Goal: Task Accomplishment & Management: Manage account settings

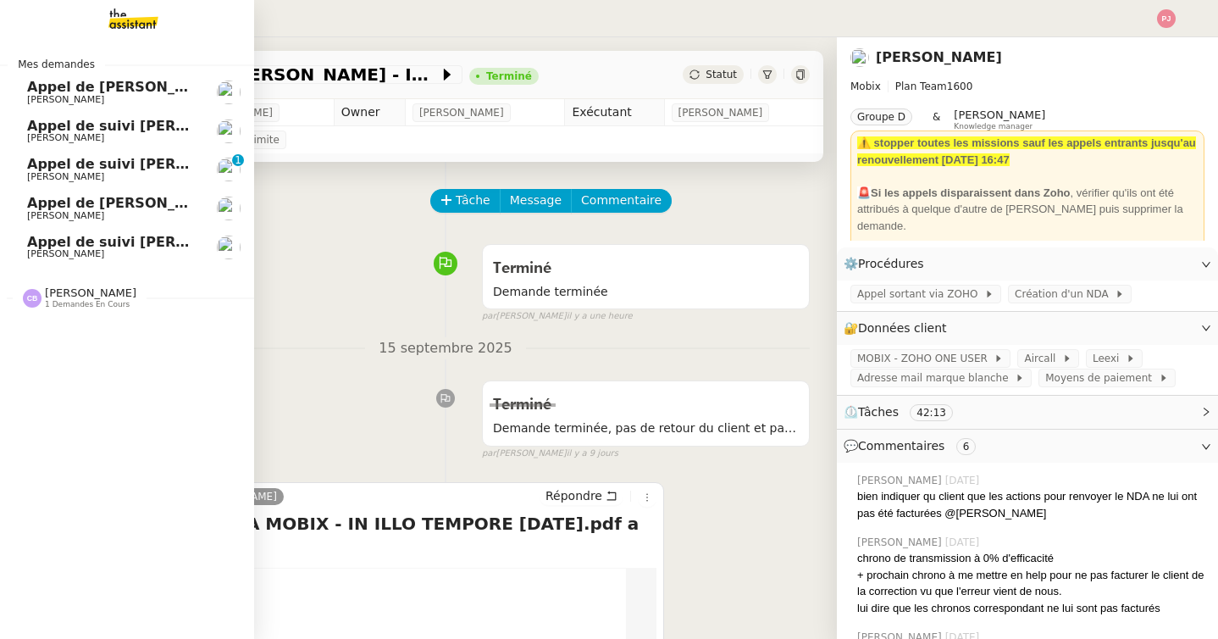
scroll to position [213, 0]
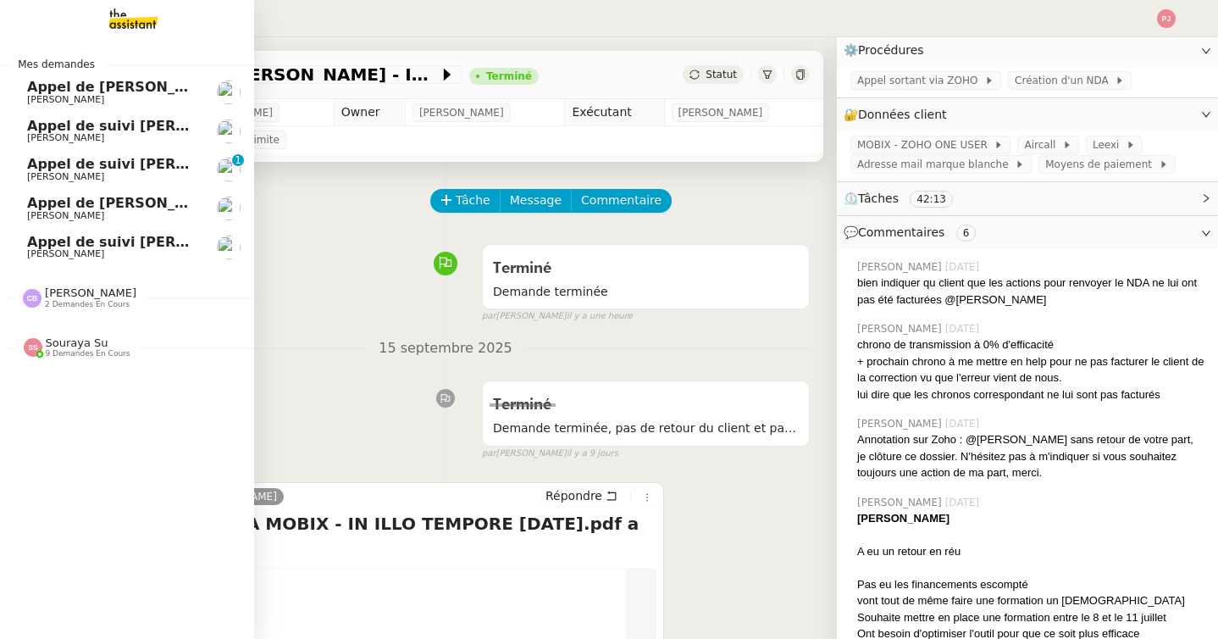
click at [91, 95] on span "[PERSON_NAME]" at bounding box center [112, 100] width 171 height 10
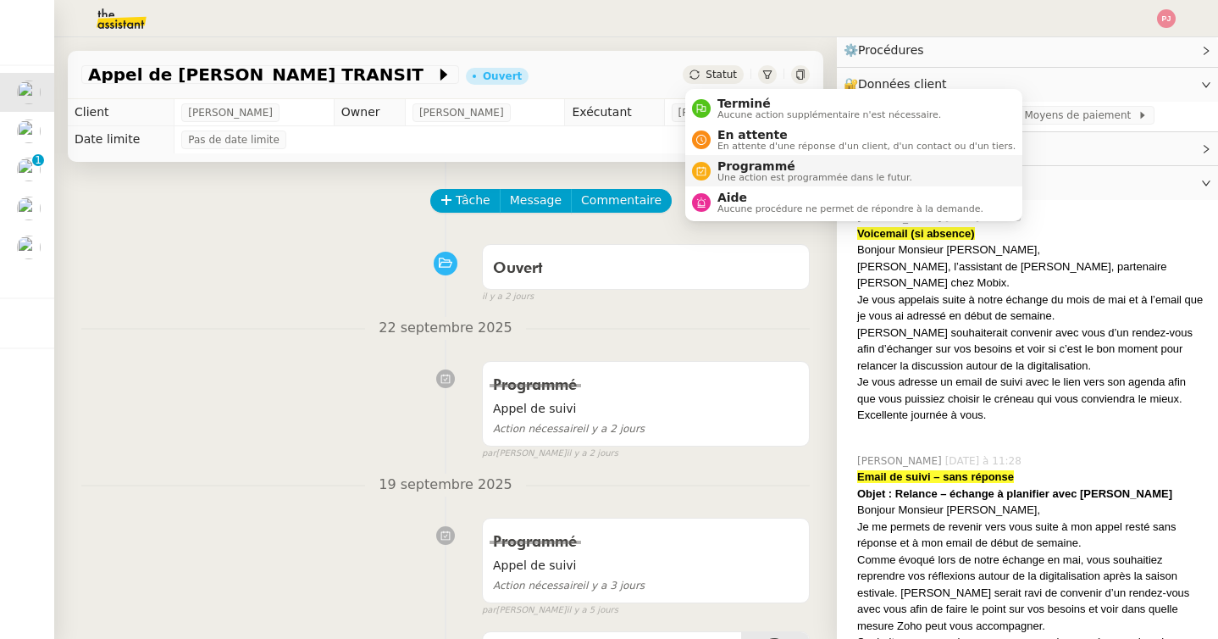
click at [758, 174] on span "Une action est programmée dans le futur." at bounding box center [814, 177] width 195 height 9
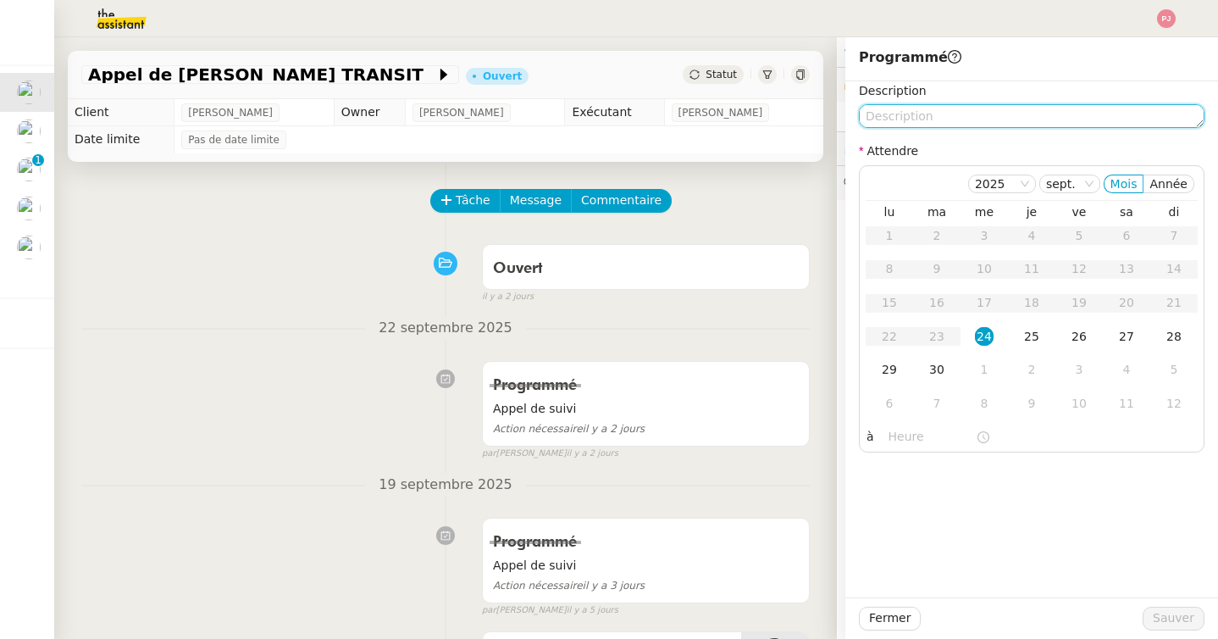
click at [925, 115] on textarea at bounding box center [1032, 116] width 346 height 24
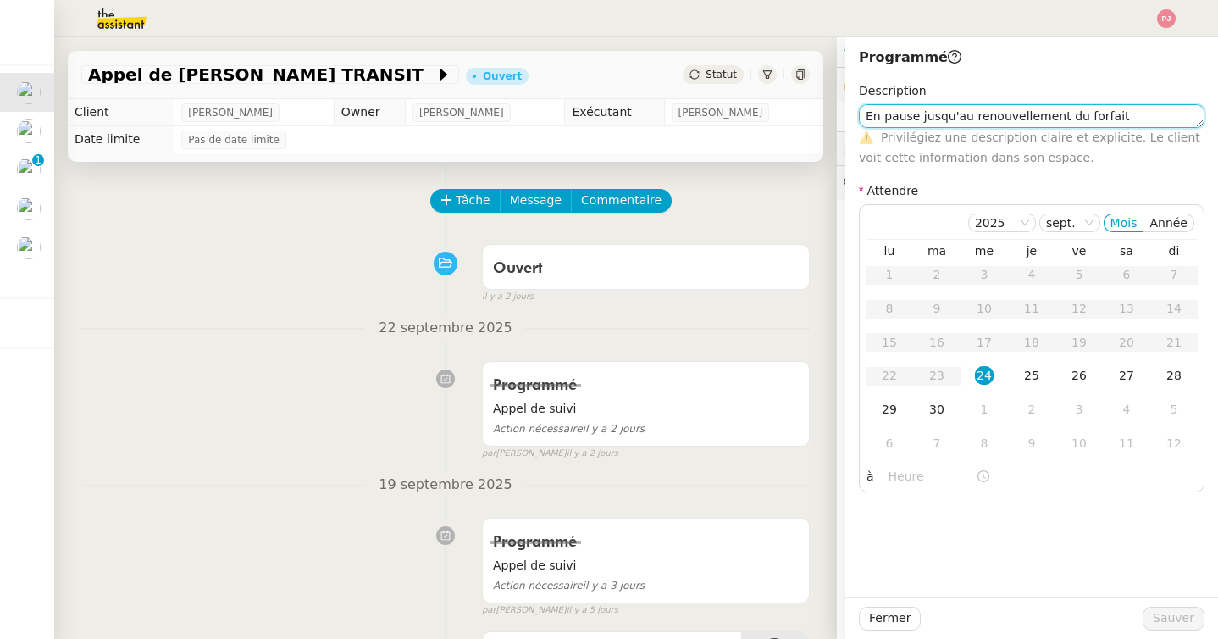
scroll to position [1, 0]
drag, startPoint x: 1126, startPoint y: 119, endPoint x: 864, endPoint y: 119, distance: 261.7
click at [864, 119] on textarea "En pause jusqu'au renouvellement du forfait" at bounding box center [1032, 116] width 346 height 24
type textarea "En pause jusqu'au renouvellement du forfait"
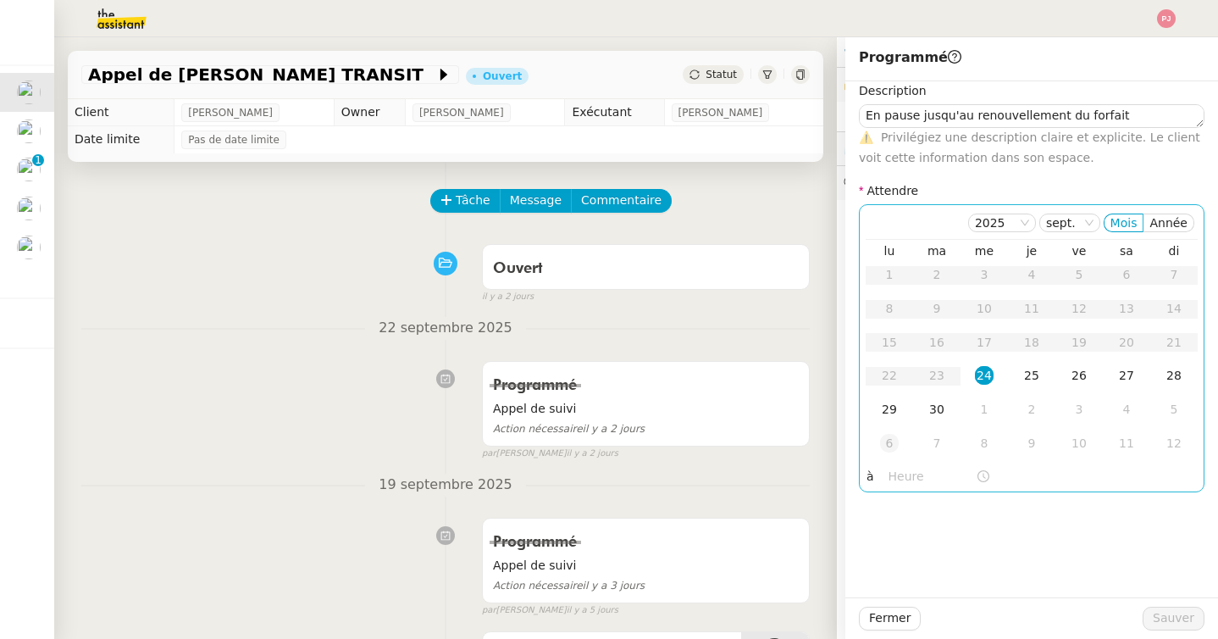
click at [888, 443] on div "6" at bounding box center [889, 443] width 19 height 19
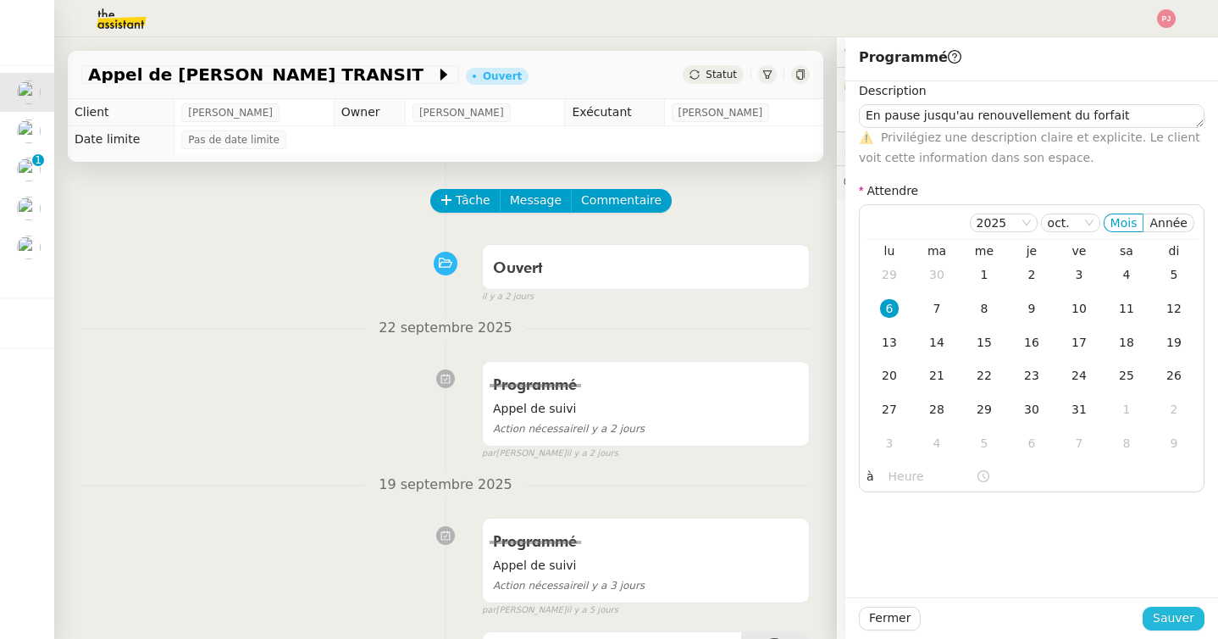
click at [1188, 620] on span "Sauver" at bounding box center [1174, 617] width 42 height 19
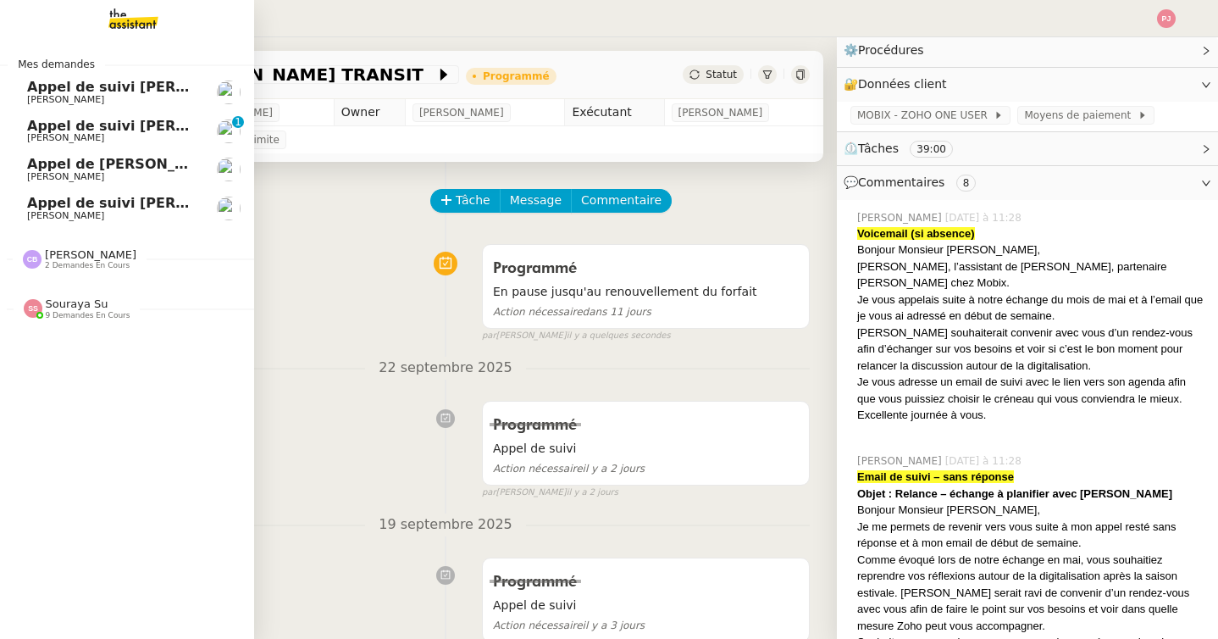
click at [63, 96] on span "[PERSON_NAME]" at bounding box center [65, 99] width 77 height 11
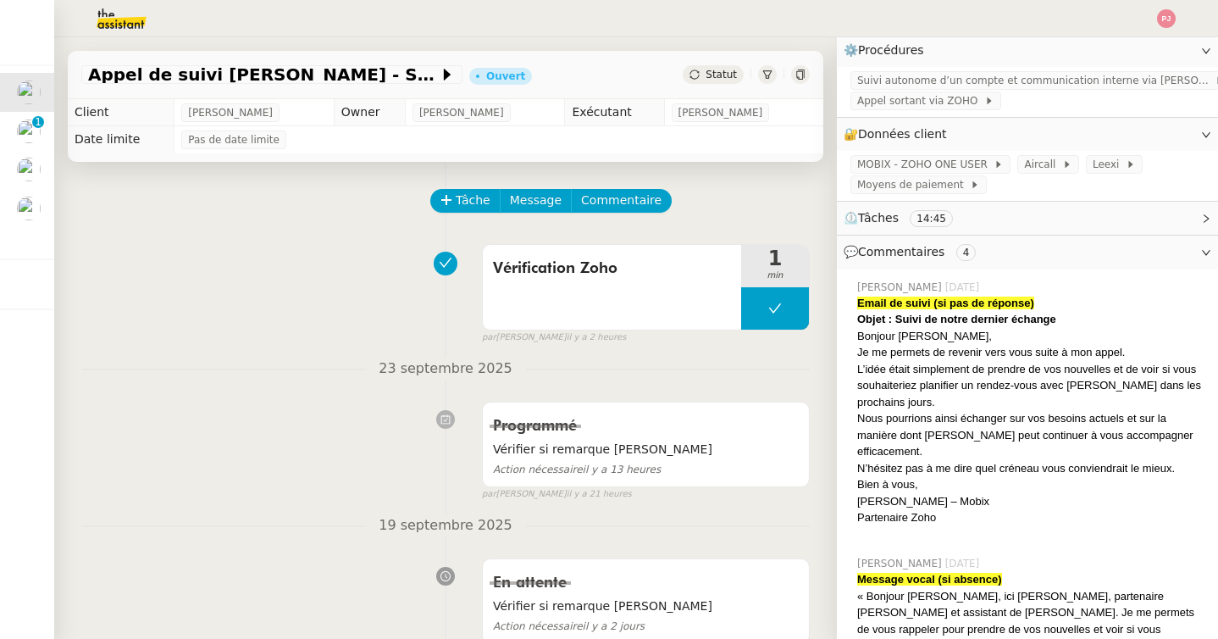
click at [715, 75] on span "Statut" at bounding box center [721, 75] width 31 height 12
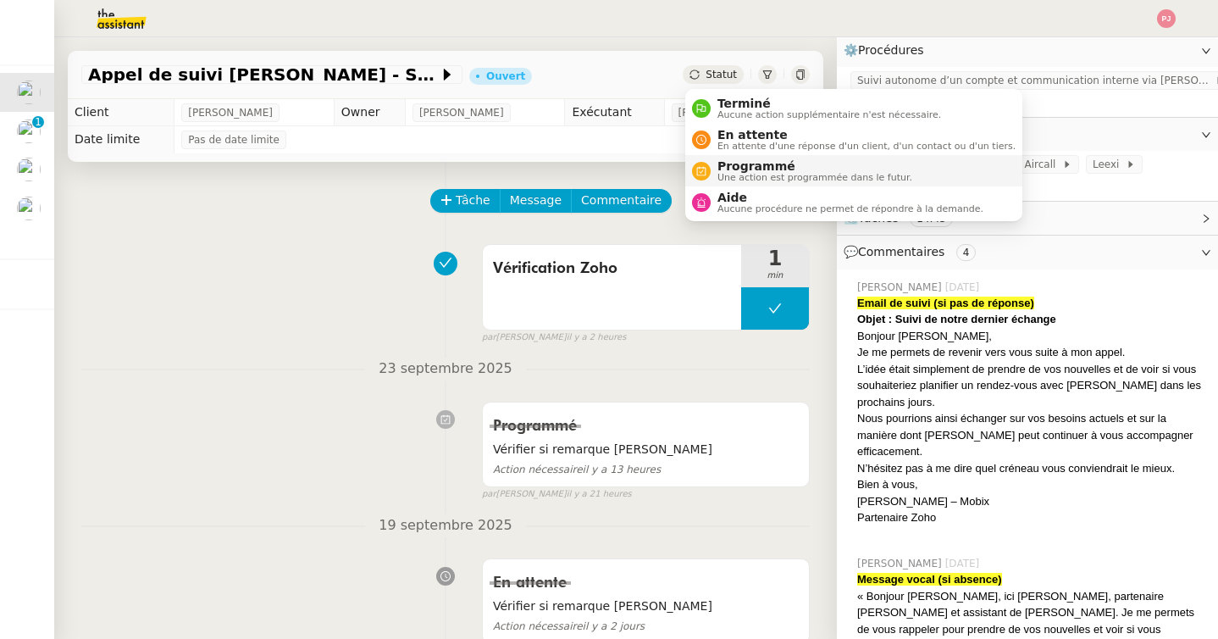
click at [762, 173] on span "Une action est programmée dans le futur." at bounding box center [814, 177] width 195 height 9
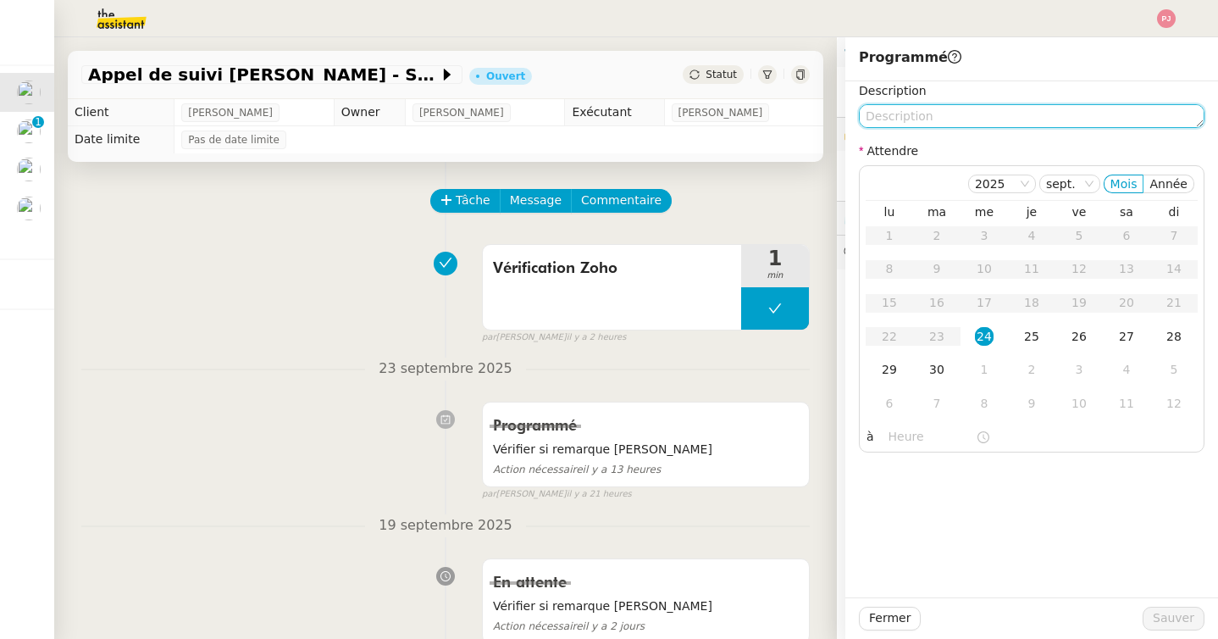
click at [934, 110] on textarea at bounding box center [1032, 116] width 346 height 24
paste textarea "En pause jusqu'au renouvellement du forfait"
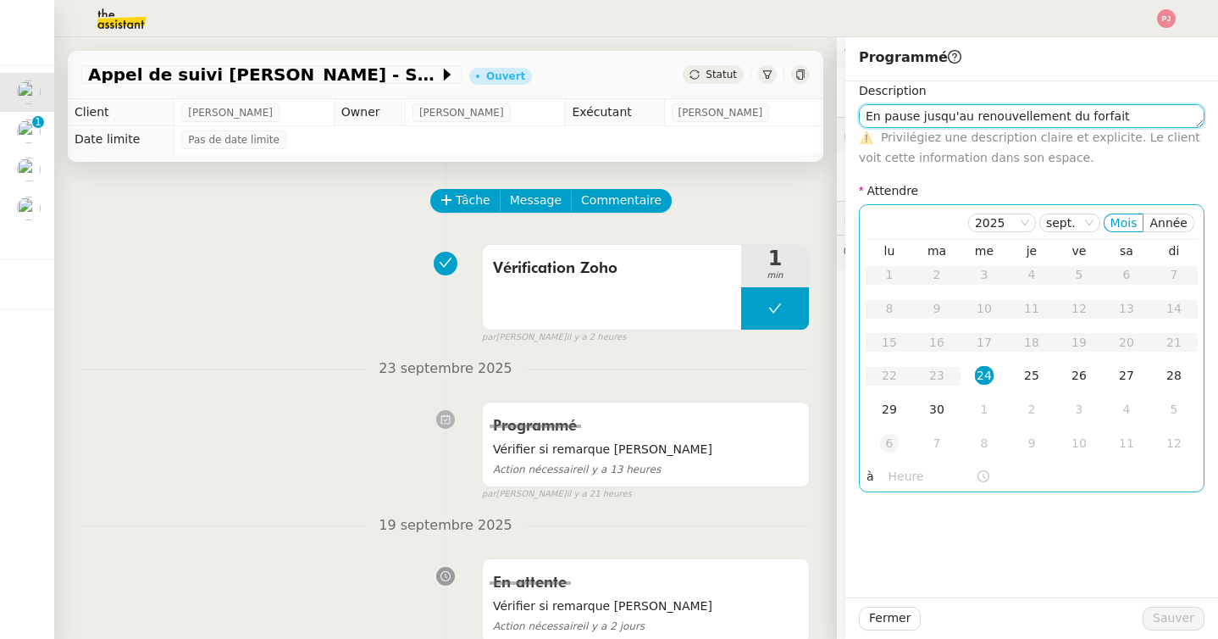
type textarea "En pause jusqu'au renouvellement du forfait"
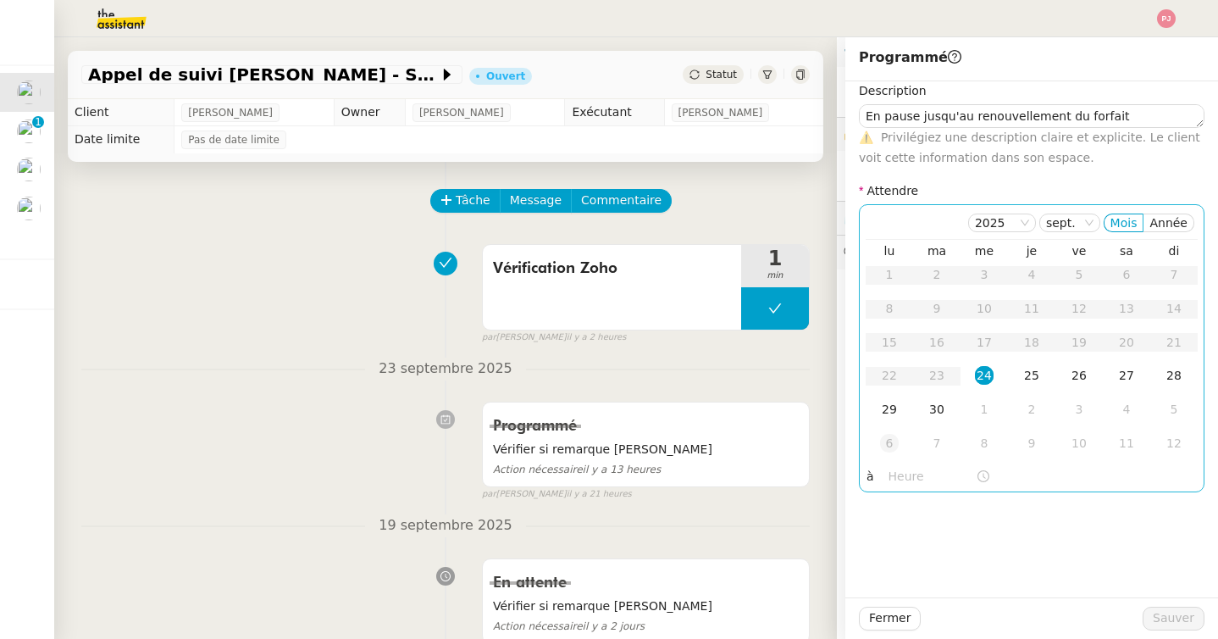
click at [883, 441] on div "6" at bounding box center [889, 443] width 19 height 19
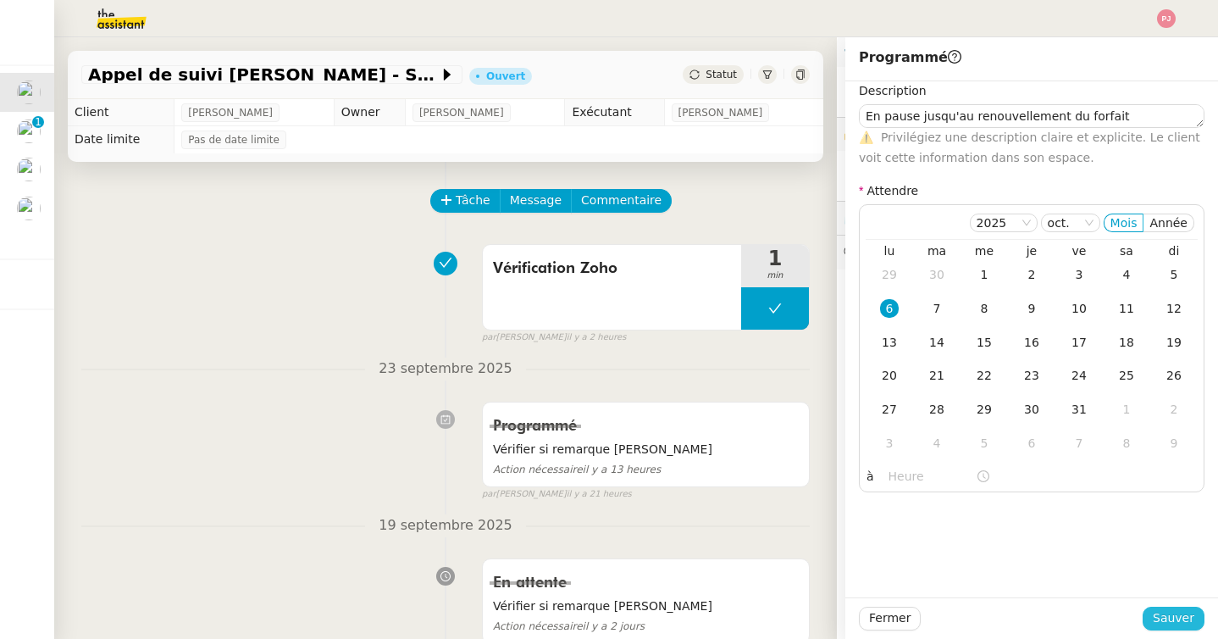
click at [1165, 621] on span "Sauver" at bounding box center [1174, 617] width 42 height 19
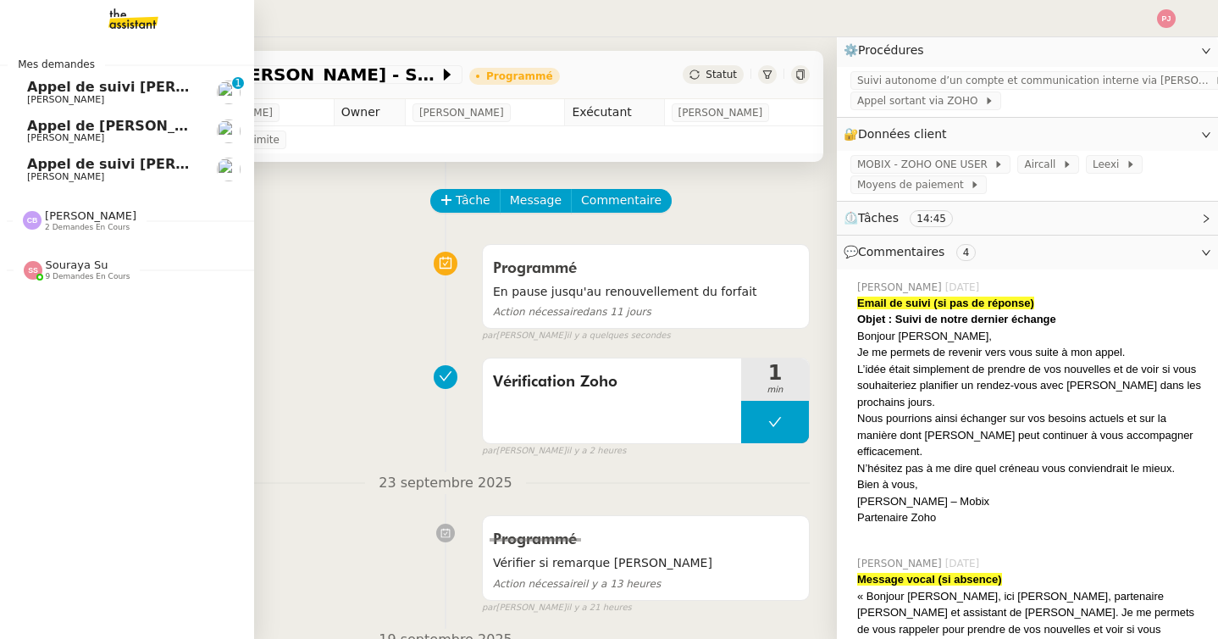
click at [58, 97] on span "[PERSON_NAME]" at bounding box center [65, 99] width 77 height 11
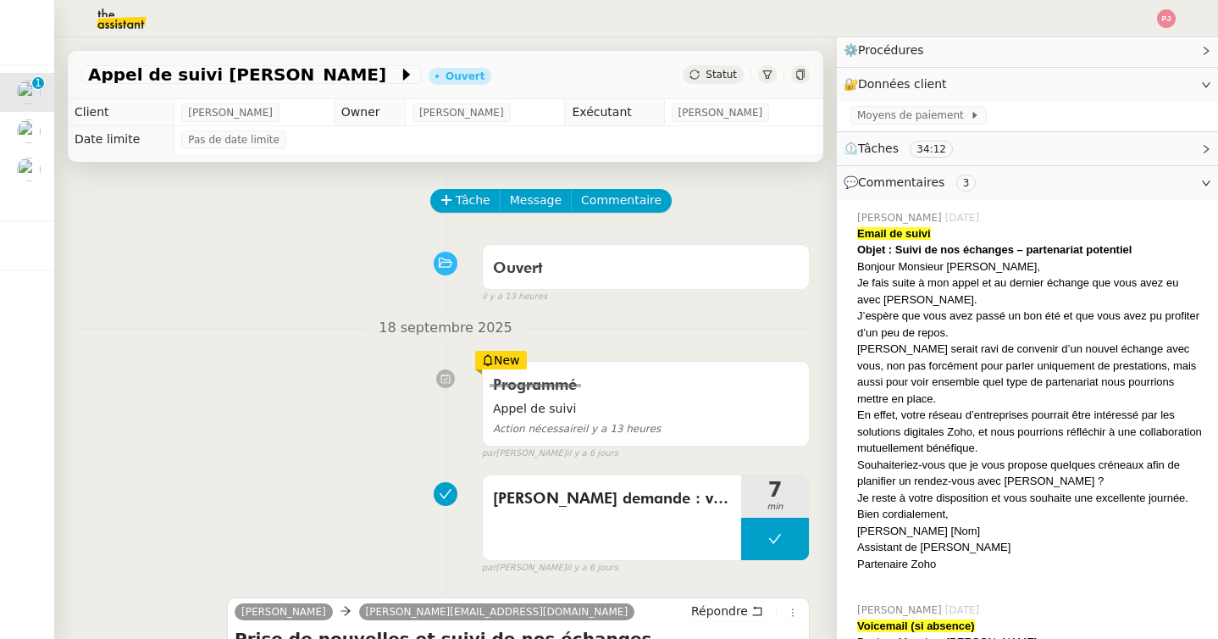
click at [712, 71] on span "Statut" at bounding box center [721, 75] width 31 height 12
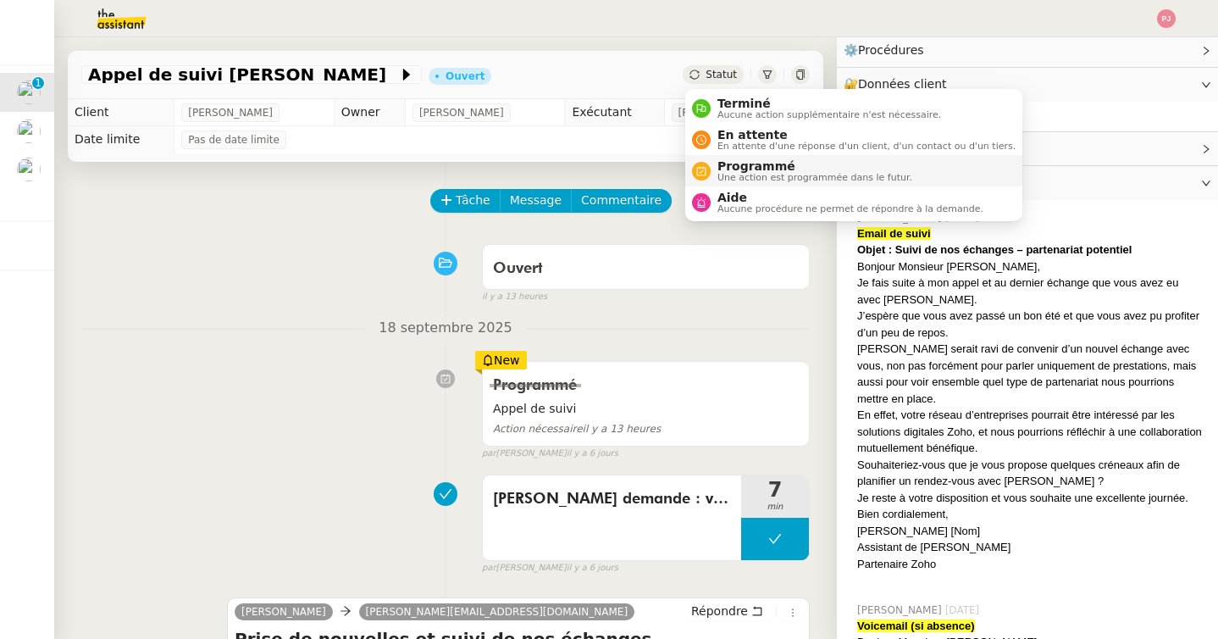
click at [750, 173] on span "Une action est programmée dans le futur." at bounding box center [814, 177] width 195 height 9
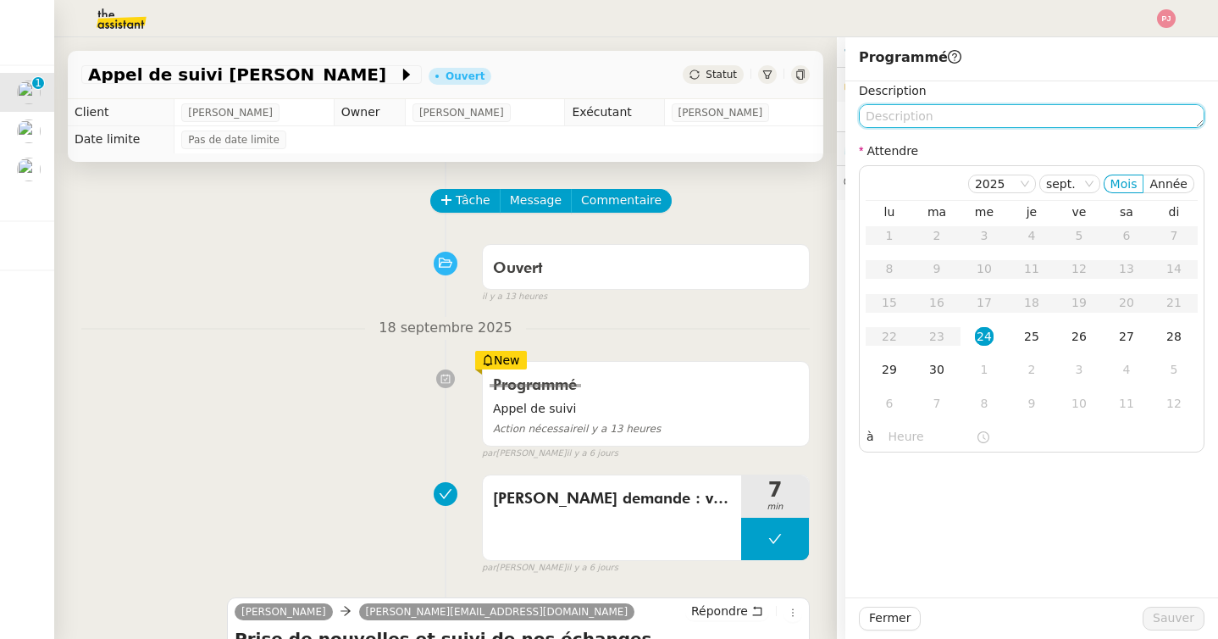
click at [926, 111] on textarea at bounding box center [1032, 116] width 346 height 24
paste textarea "En pause jusqu'au renouvellement du forfait"
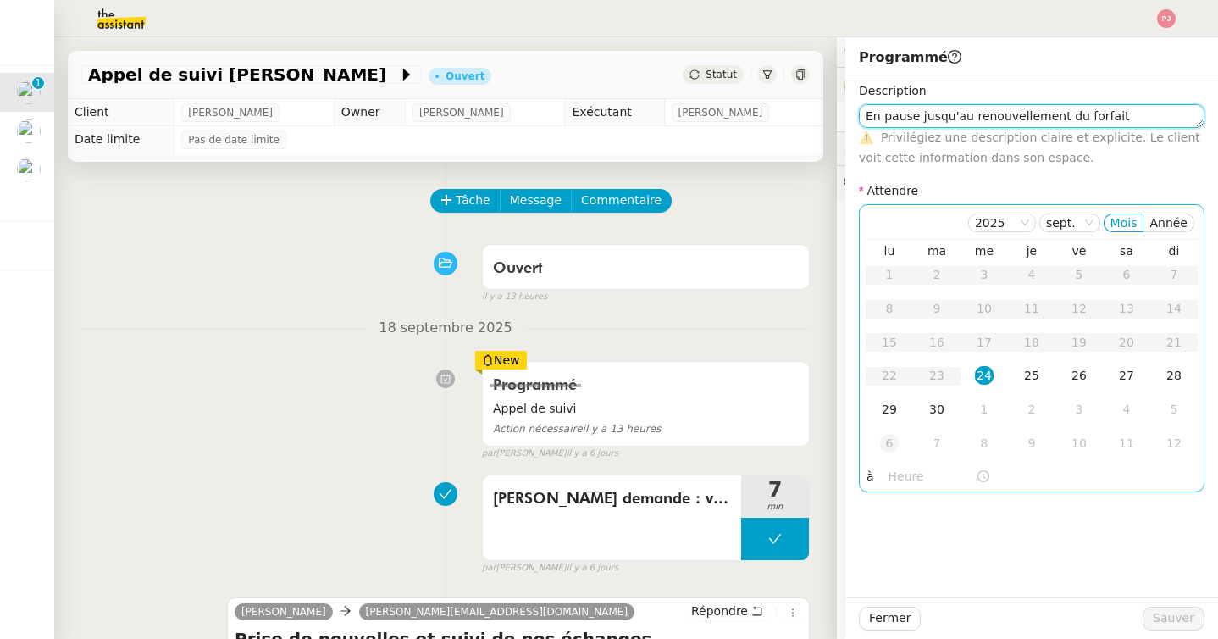
type textarea "En pause jusqu'au renouvellement du forfait"
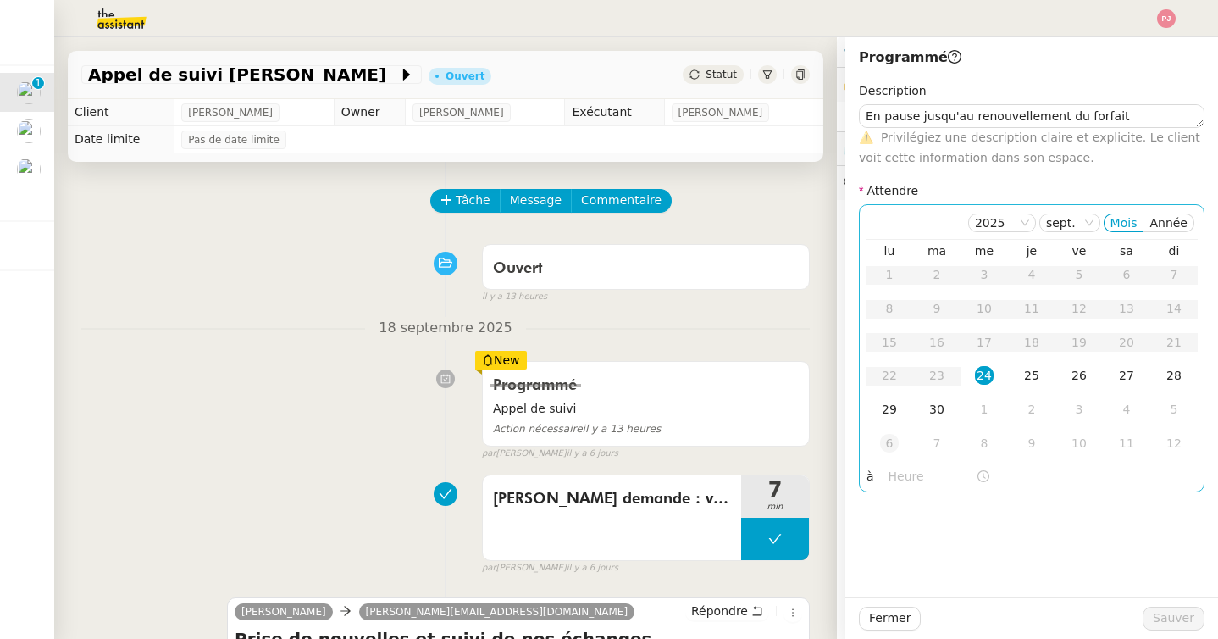
click at [878, 440] on td "6" at bounding box center [889, 444] width 47 height 34
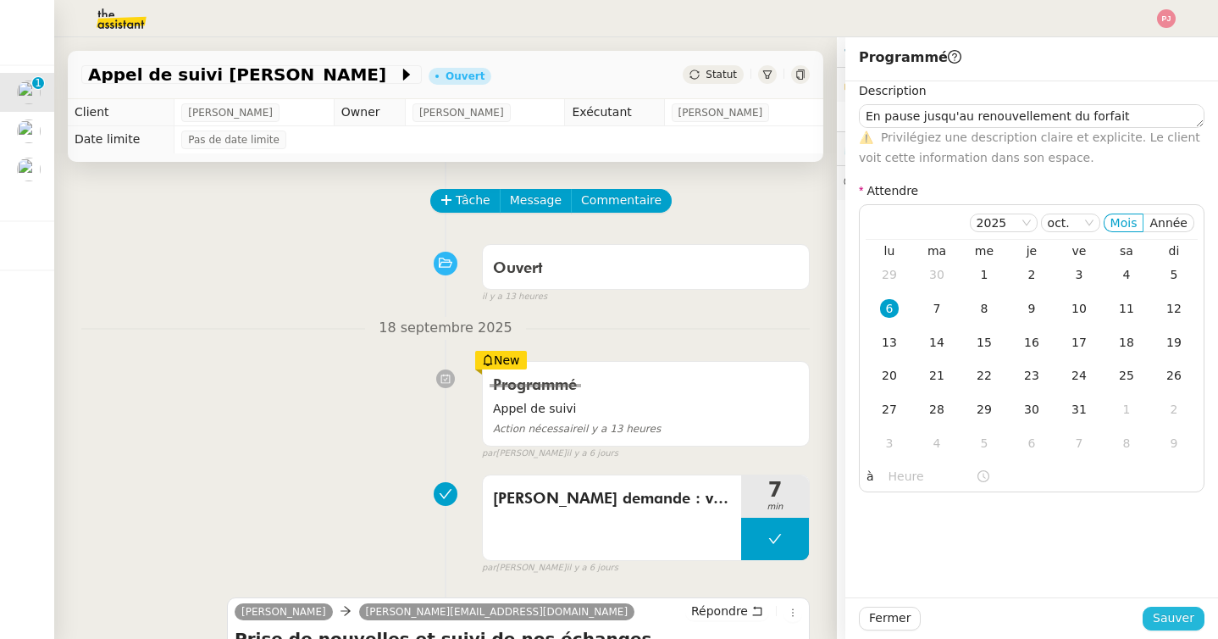
click at [1188, 614] on span "Sauver" at bounding box center [1174, 617] width 42 height 19
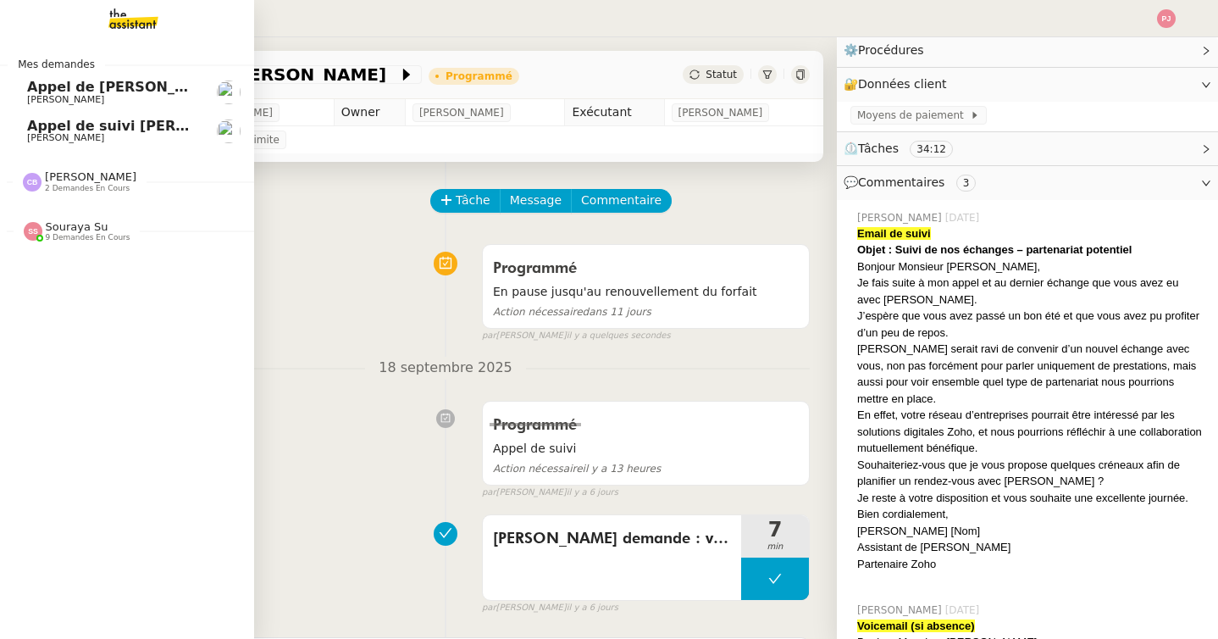
click at [43, 91] on span "Appel de [PERSON_NAME] - STARTC" at bounding box center [162, 87] width 270 height 16
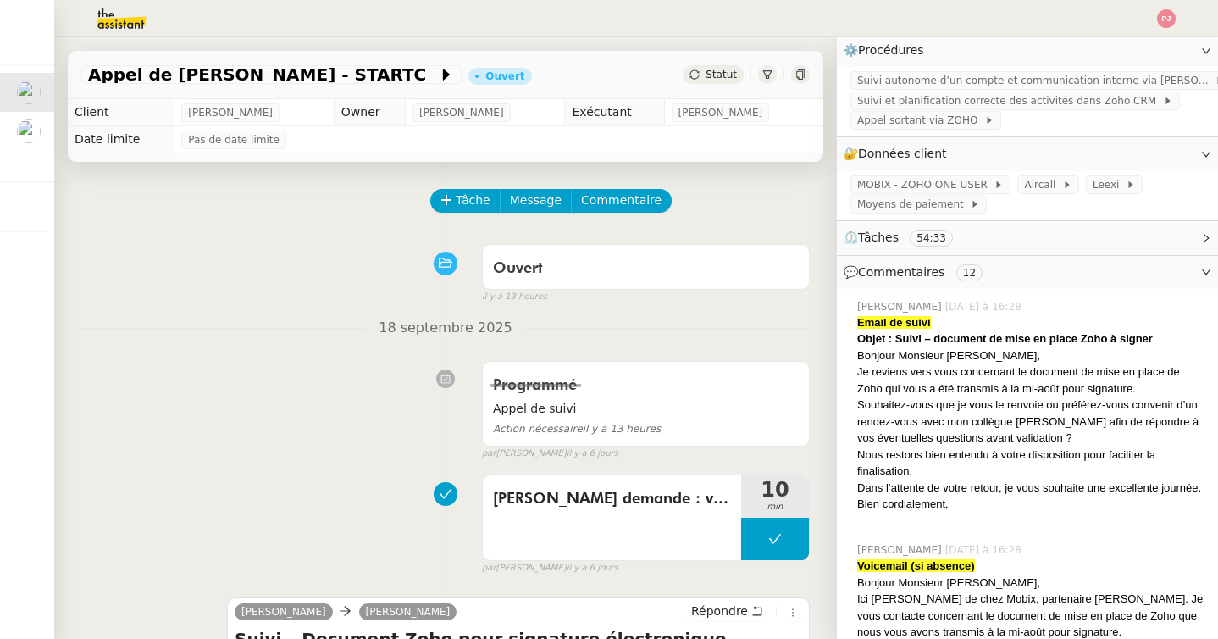
click at [728, 75] on span "Statut" at bounding box center [721, 75] width 31 height 12
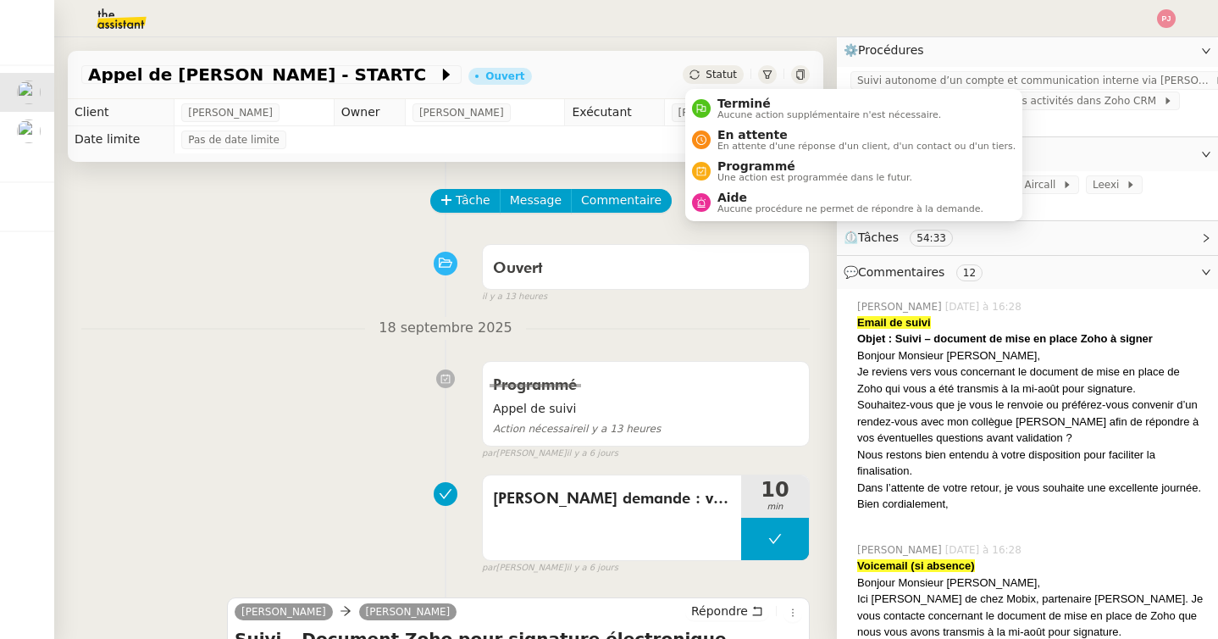
click at [721, 82] on div "Statut" at bounding box center [713, 74] width 61 height 19
click at [741, 164] on span "Programmé" at bounding box center [814, 166] width 195 height 14
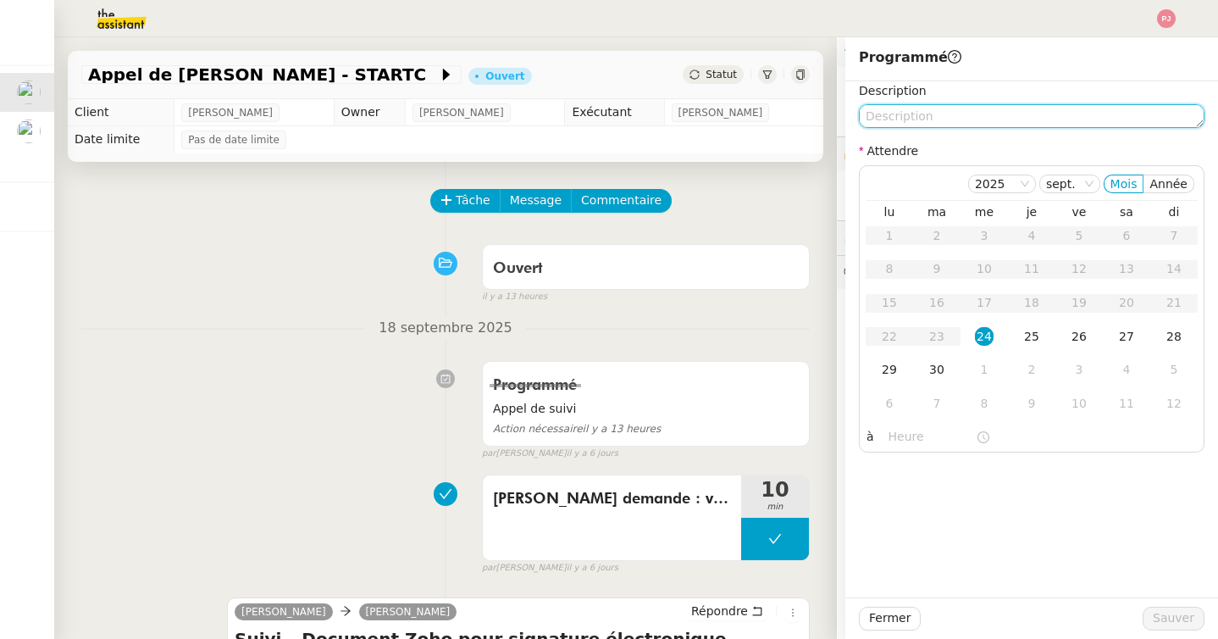
click at [949, 125] on textarea at bounding box center [1032, 116] width 346 height 24
paste textarea "En pause jusqu'au renouvellement du forfait"
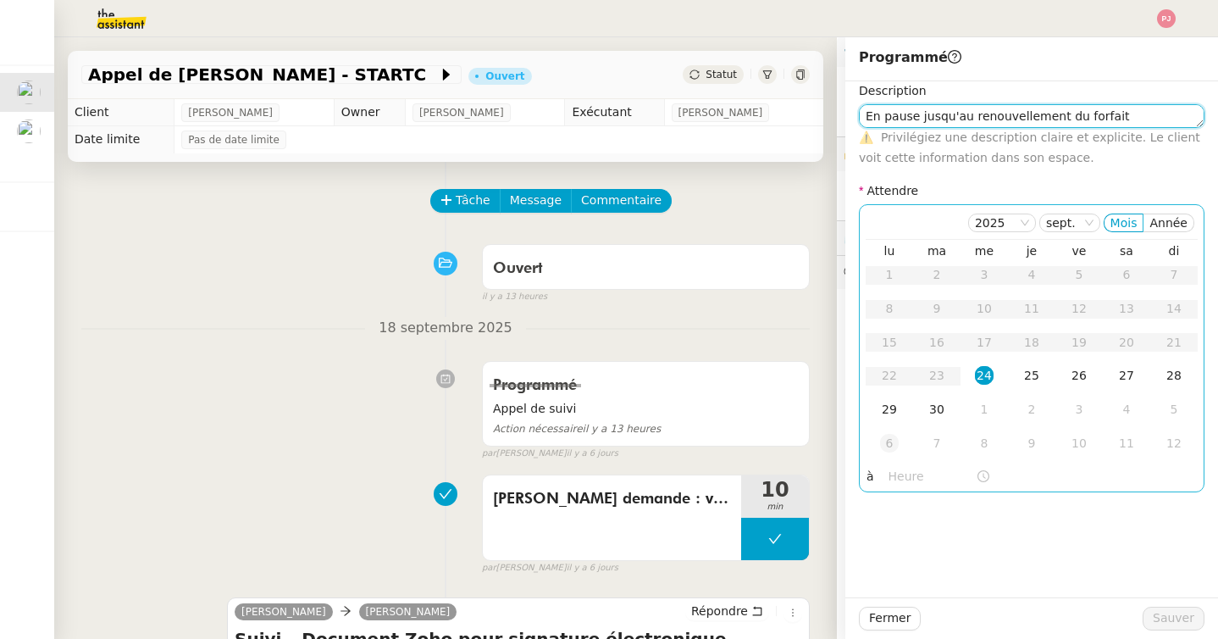
type textarea "En pause jusqu'au renouvellement du forfait"
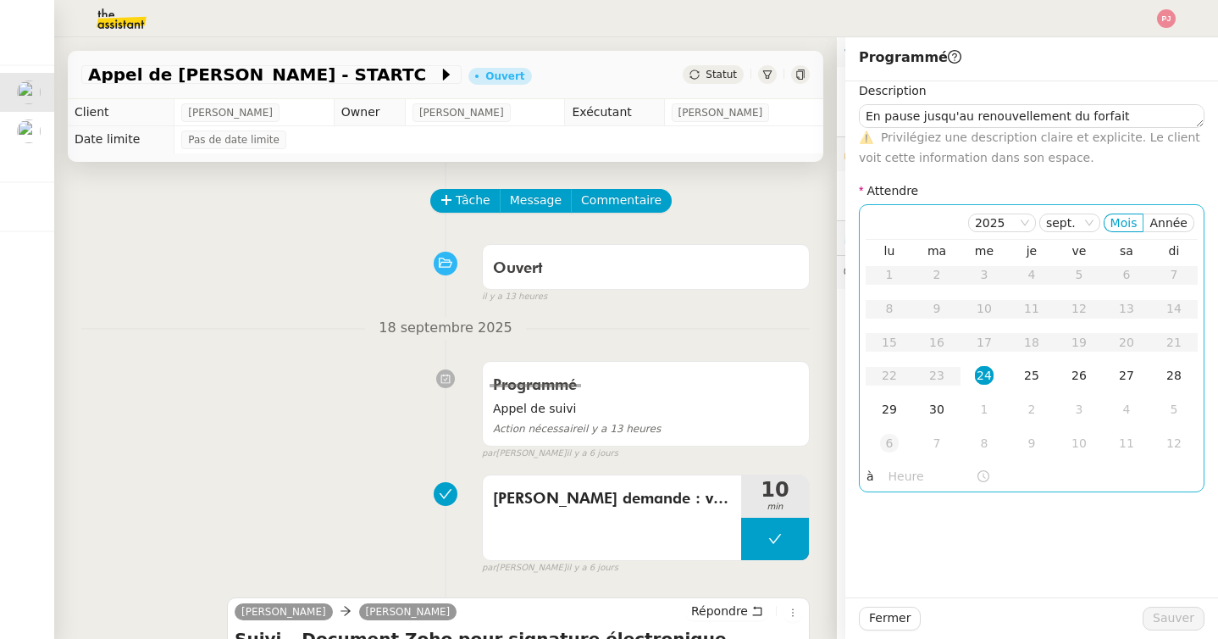
click at [895, 439] on div "6" at bounding box center [889, 443] width 19 height 19
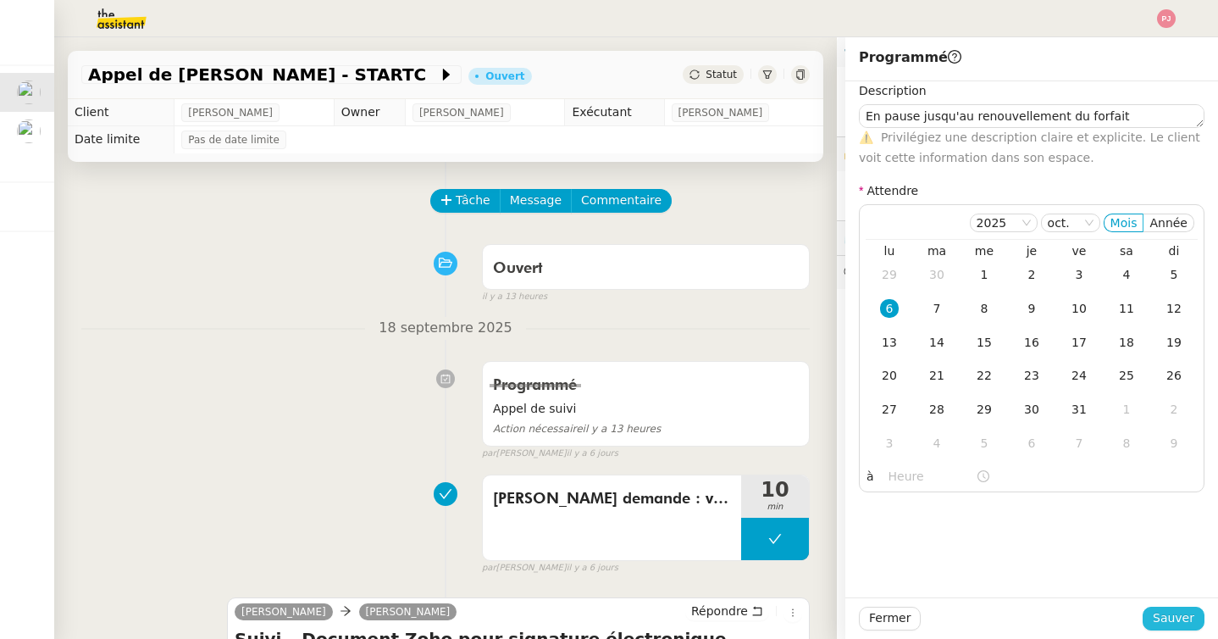
click at [1171, 627] on span "Sauver" at bounding box center [1174, 617] width 42 height 19
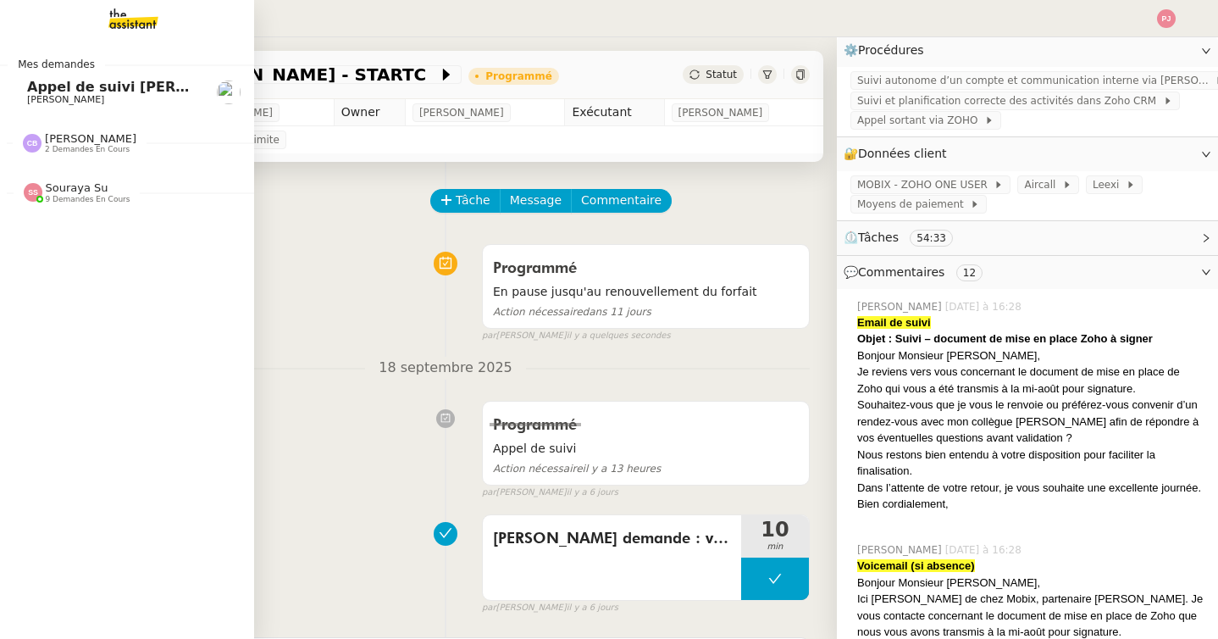
click at [53, 97] on span "[PERSON_NAME]" at bounding box center [65, 99] width 77 height 11
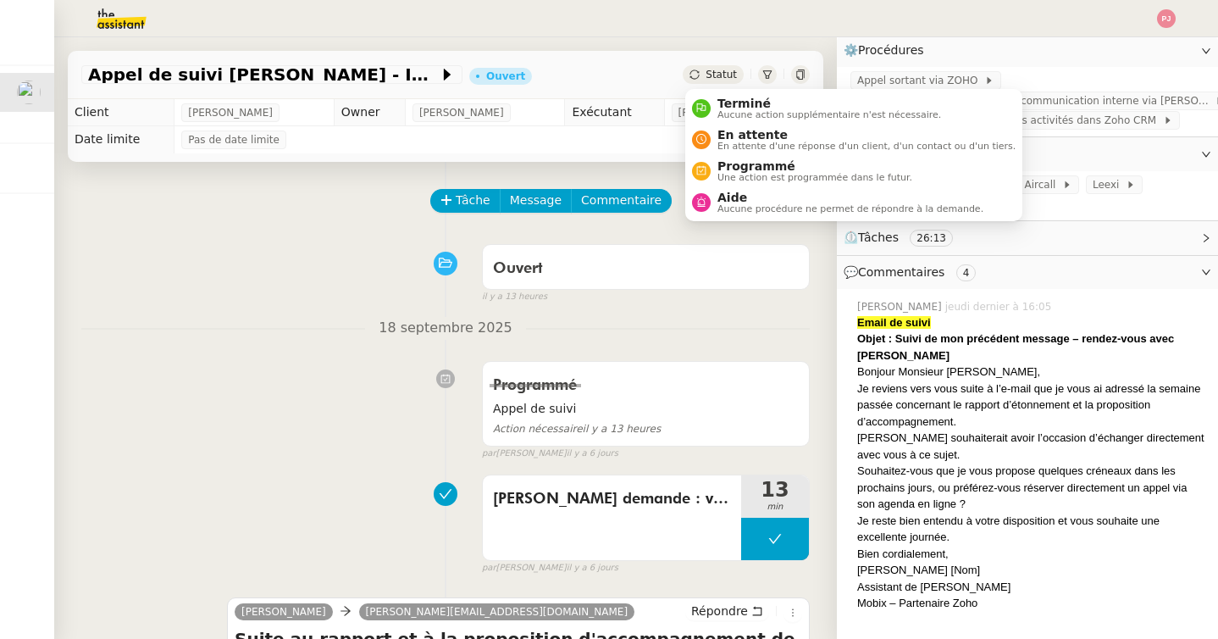
click at [720, 75] on span "Statut" at bounding box center [721, 75] width 31 height 12
click at [756, 174] on span "Une action est programmée dans le futur." at bounding box center [814, 177] width 195 height 9
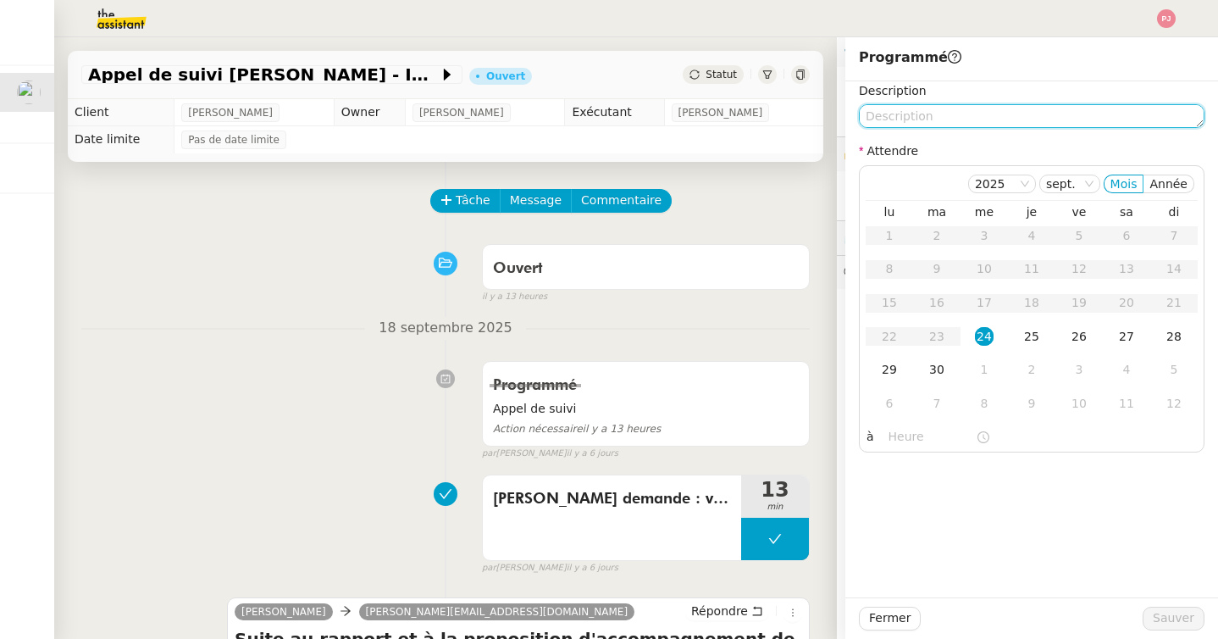
click at [983, 118] on textarea at bounding box center [1032, 116] width 346 height 24
paste textarea "En pause jusqu'au renouvellement du forfait"
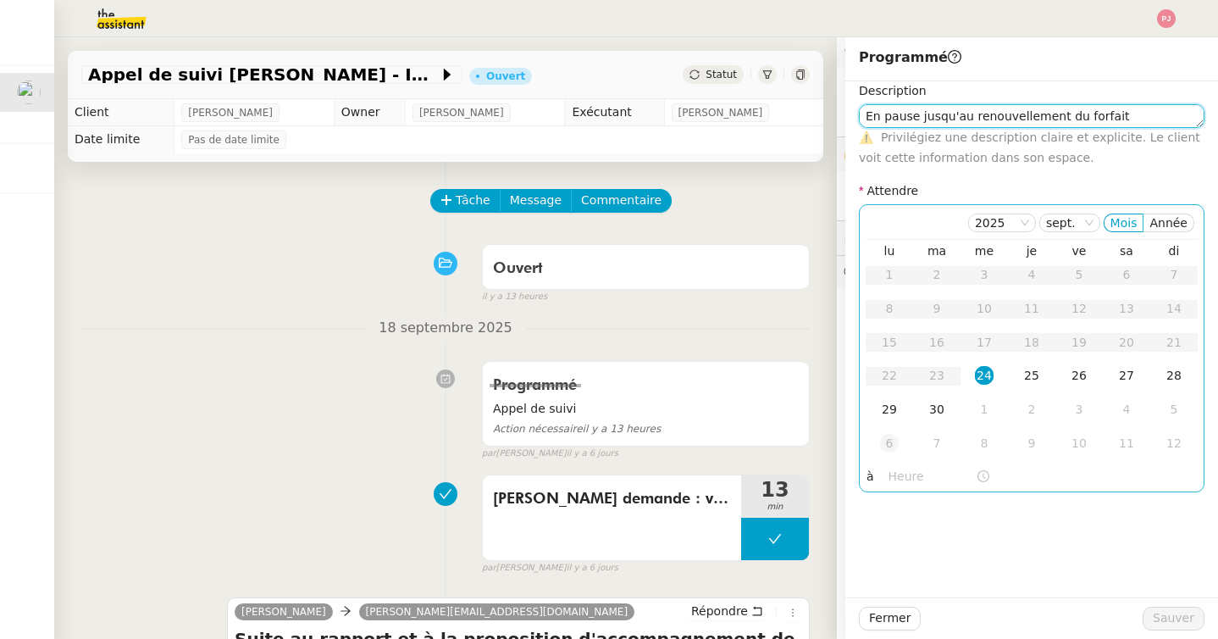
type textarea "En pause jusqu'au renouvellement du forfait"
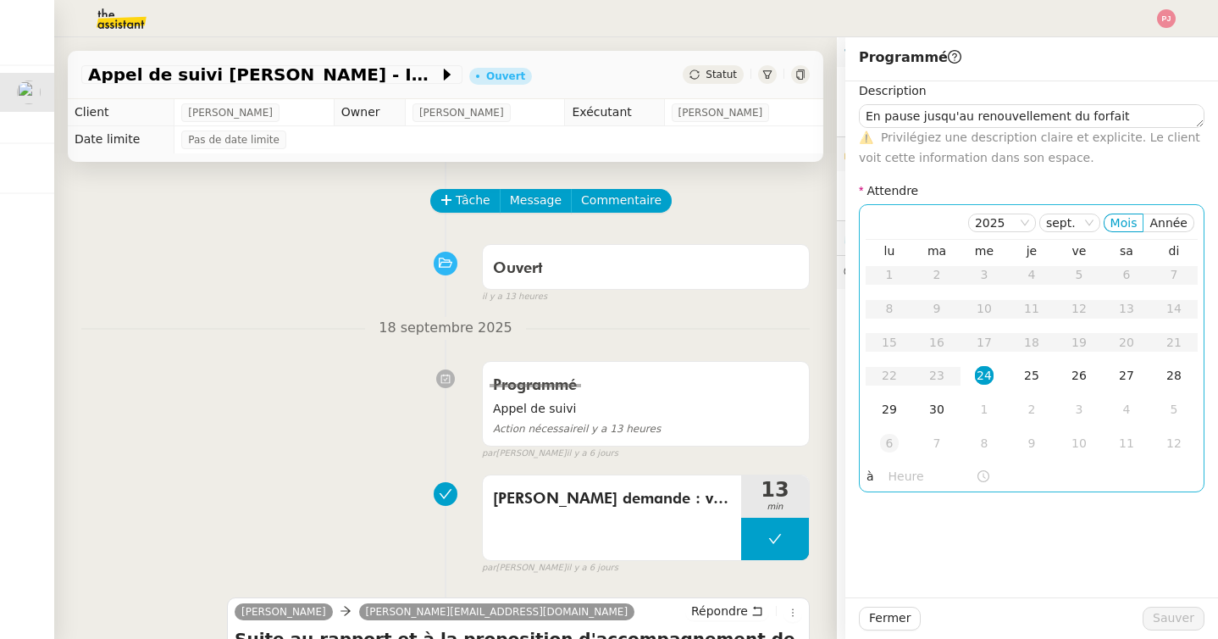
click at [898, 443] on div "6" at bounding box center [889, 443] width 19 height 19
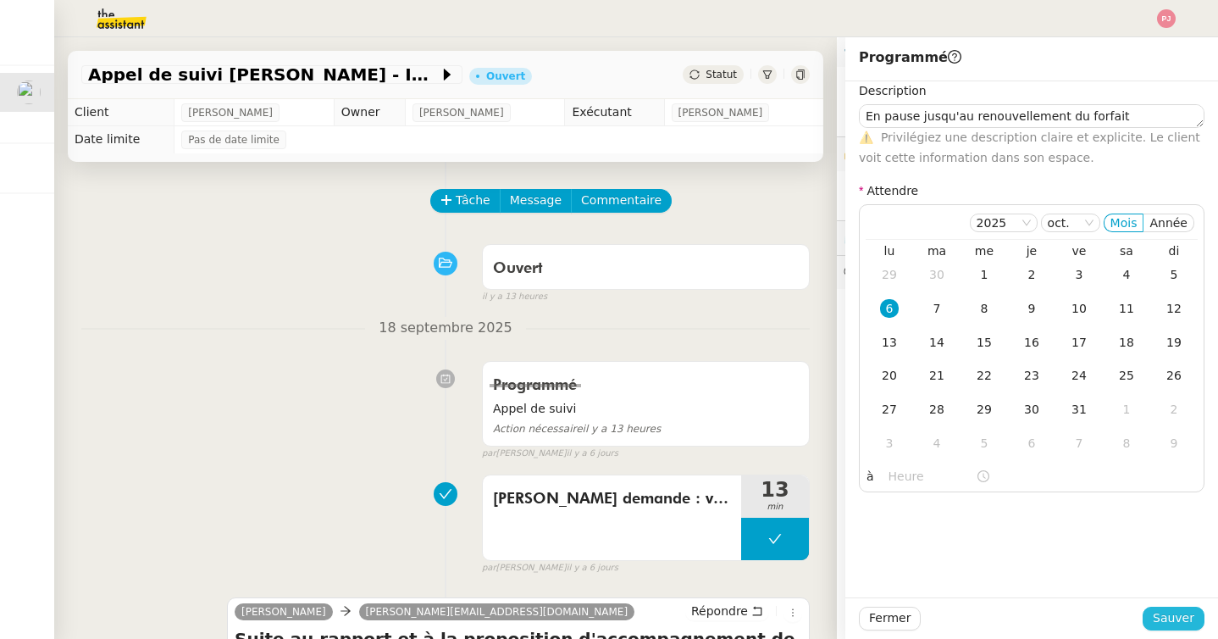
click at [1179, 620] on span "Sauver" at bounding box center [1174, 617] width 42 height 19
